Goal: Find contact information: Obtain details needed to contact an individual or organization

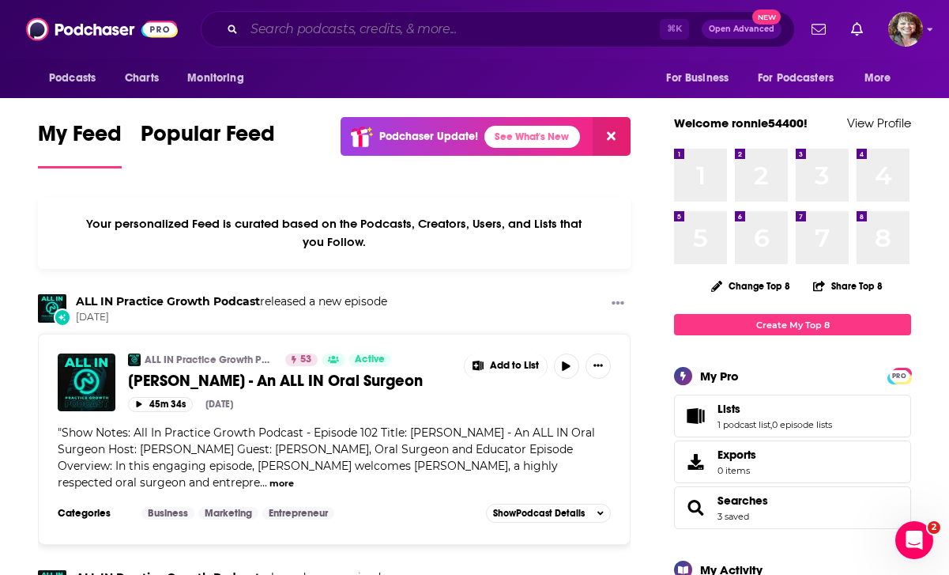
click at [360, 29] on input "Search podcasts, credits, & more..." at bounding box center [452, 29] width 416 height 25
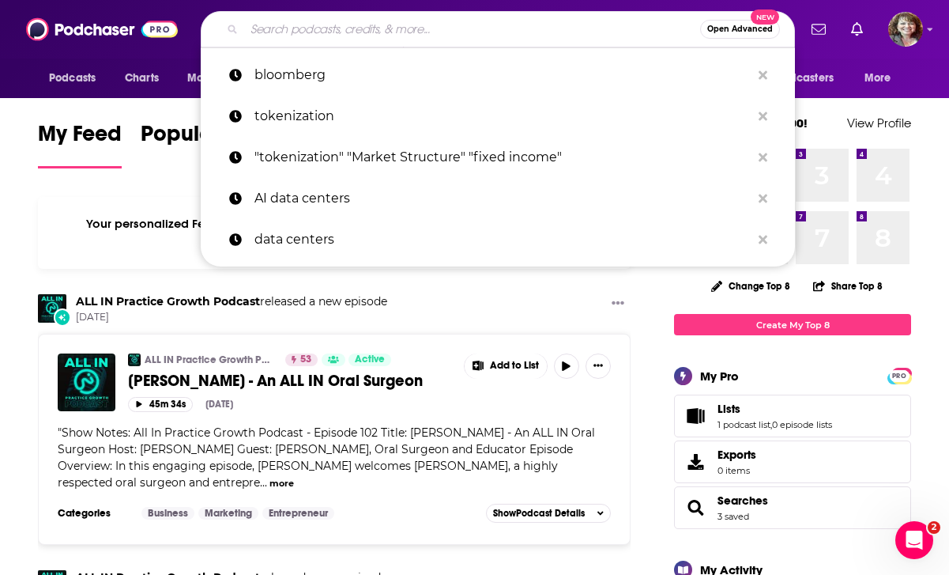
click at [364, 33] on input "Search podcasts, credits, & more..." at bounding box center [472, 29] width 456 height 25
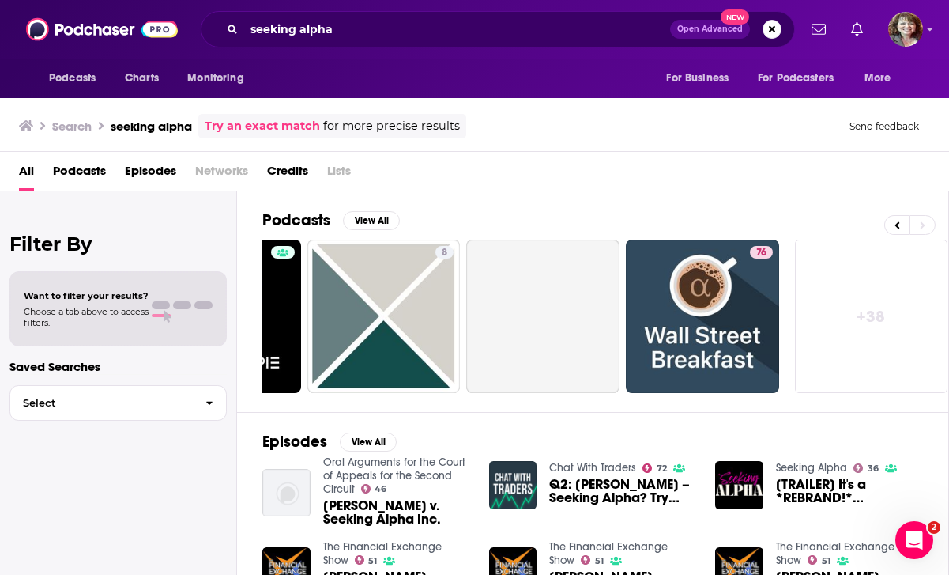
scroll to position [0, 759]
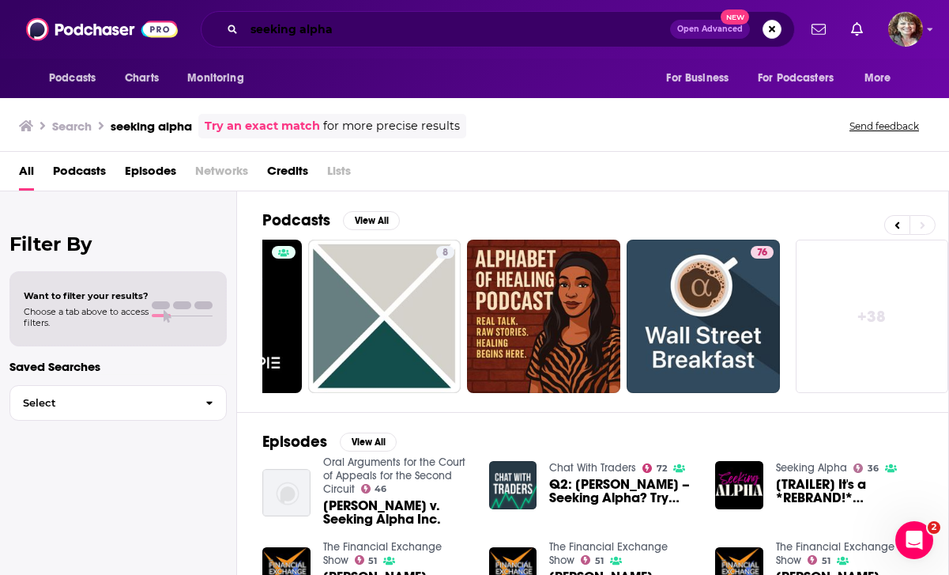
click at [352, 23] on input "seeking alpha" at bounding box center [457, 29] width 426 height 25
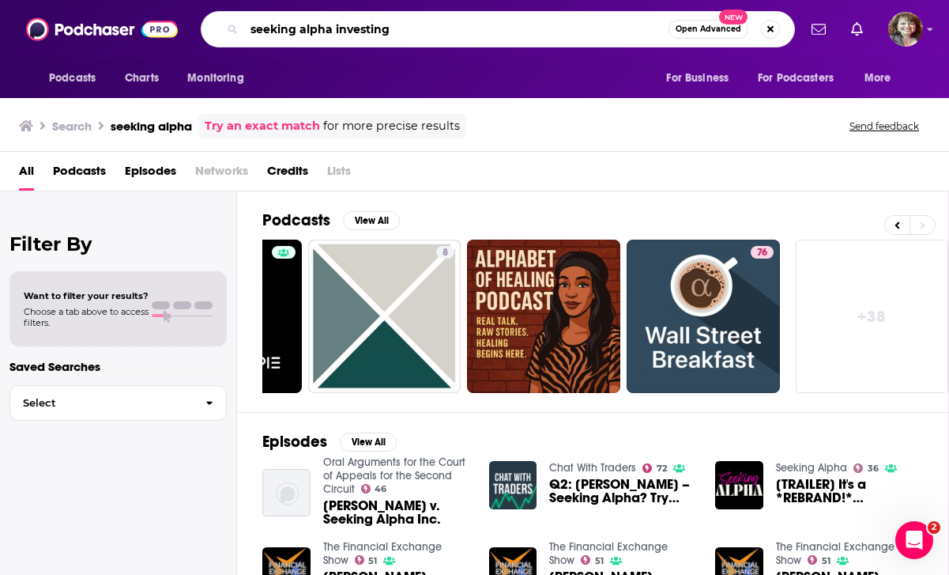
type input "seeking alpha investing"
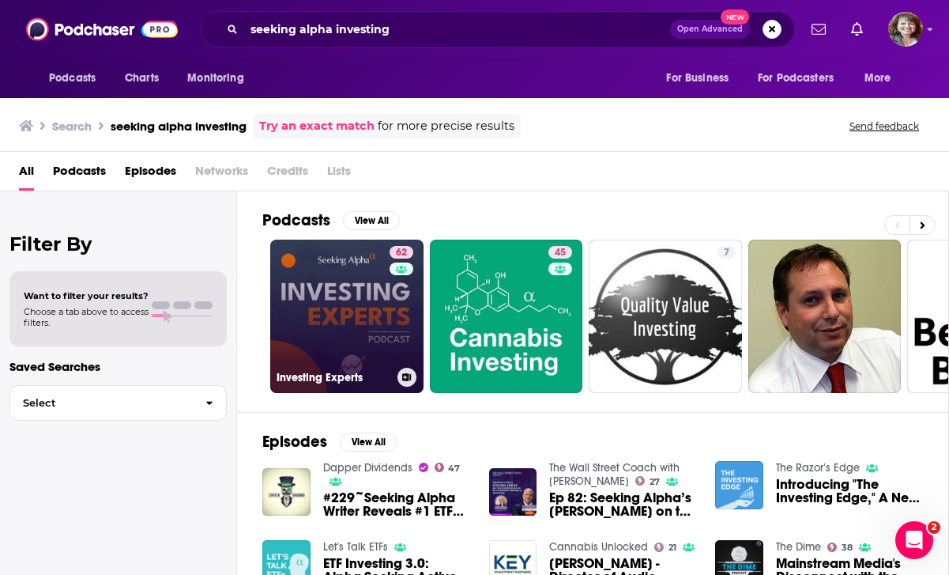
click at [379, 298] on link "62 Investing Experts" at bounding box center [346, 316] width 153 height 153
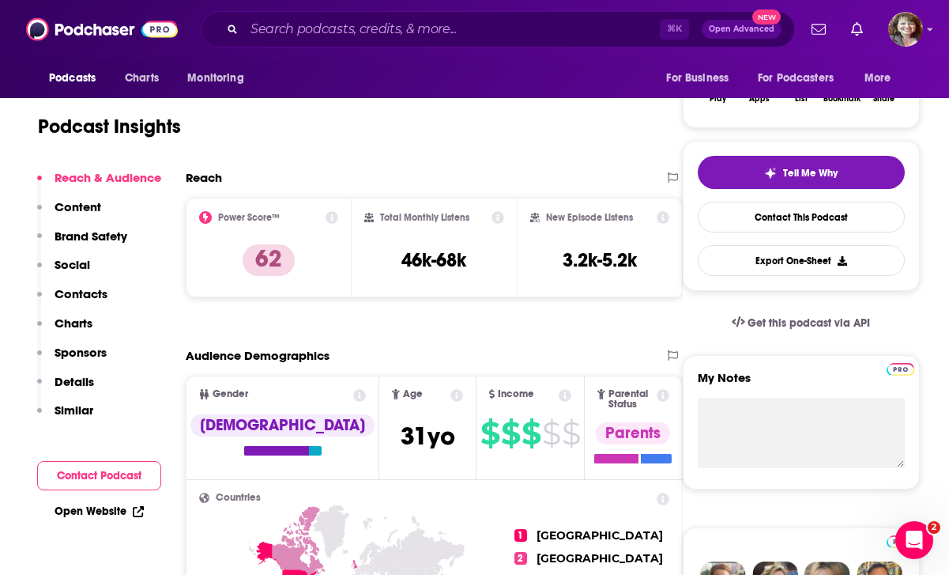
scroll to position [315, 0]
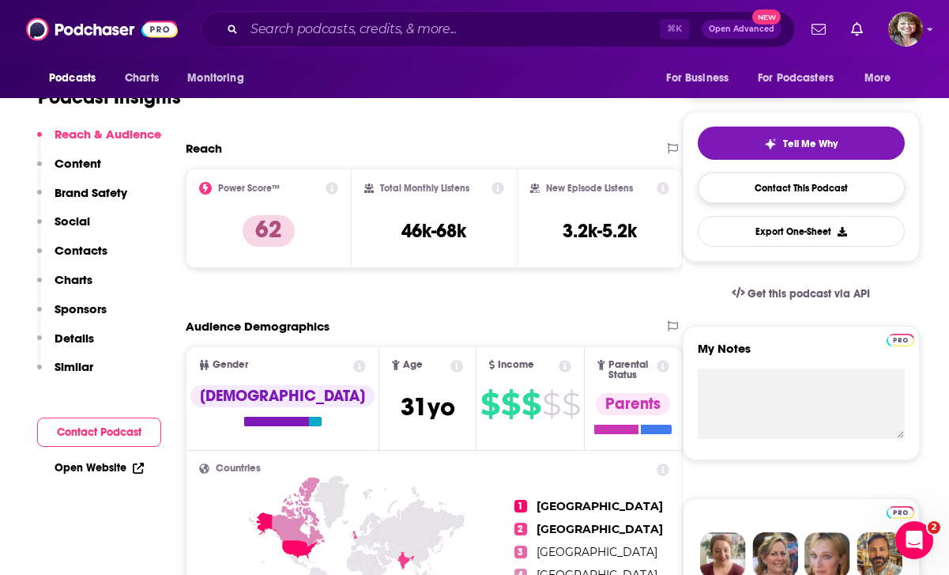
click at [802, 185] on link "Contact This Podcast" at bounding box center [801, 187] width 207 height 31
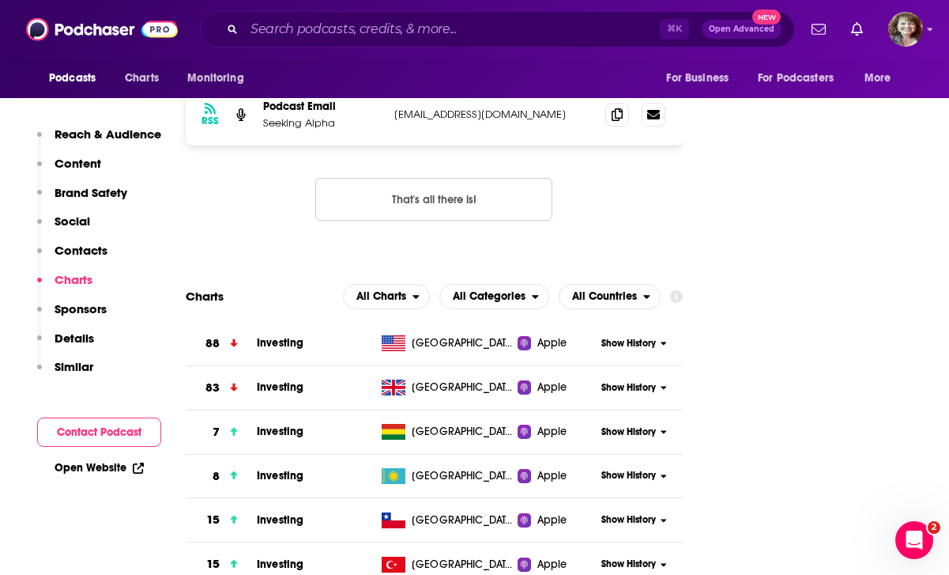
scroll to position [1941, 0]
click at [111, 436] on button "Contact Podcast" at bounding box center [99, 431] width 124 height 29
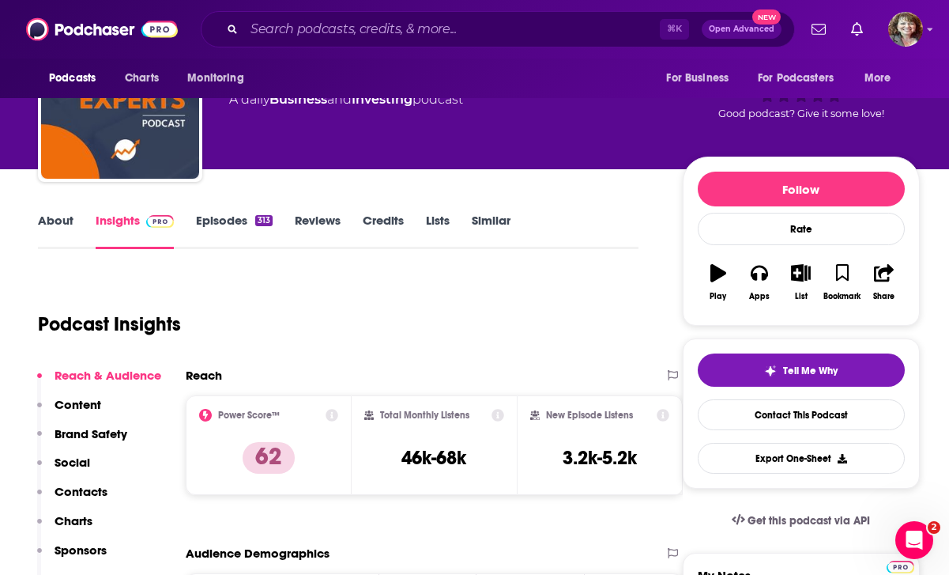
scroll to position [130, 0]
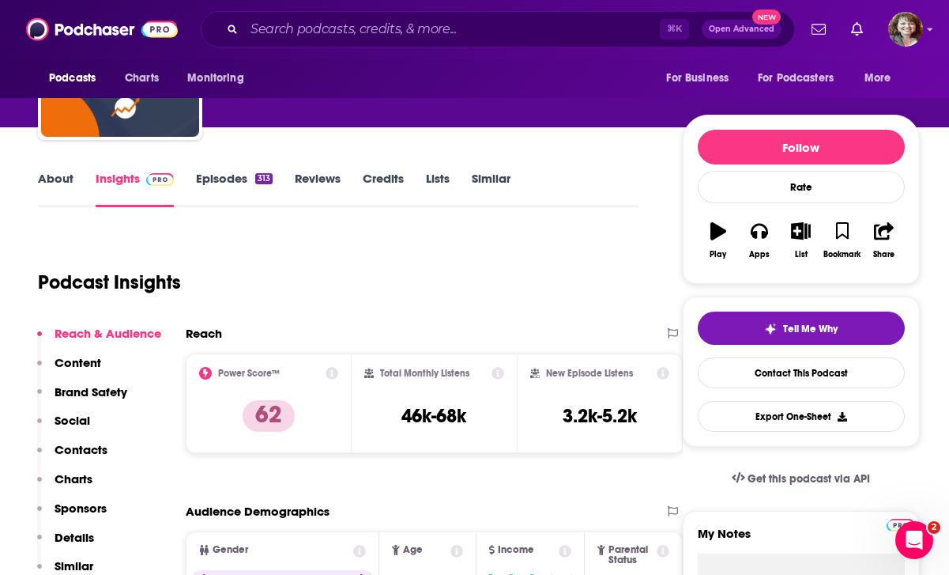
click at [73, 452] on p "Contacts" at bounding box center [81, 449] width 53 height 15
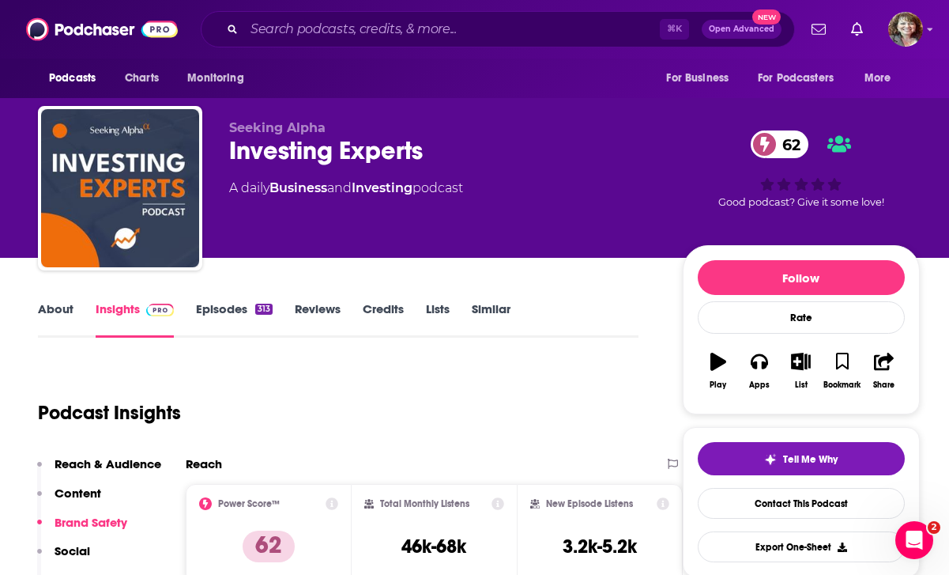
scroll to position [0, 0]
